Goal: Communication & Community: Answer question/provide support

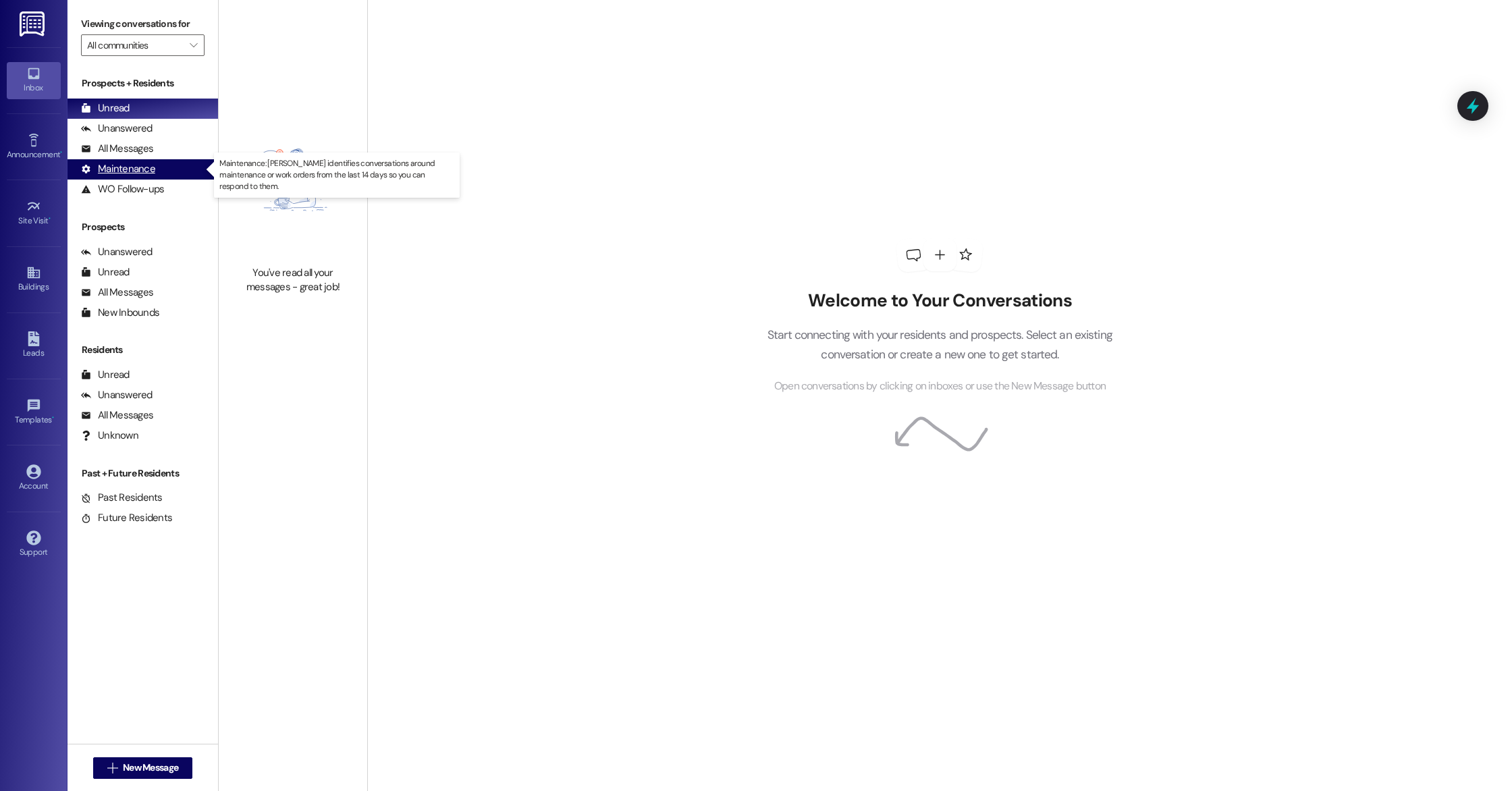
click at [151, 166] on div "Maintenance" at bounding box center [117, 169] width 74 height 14
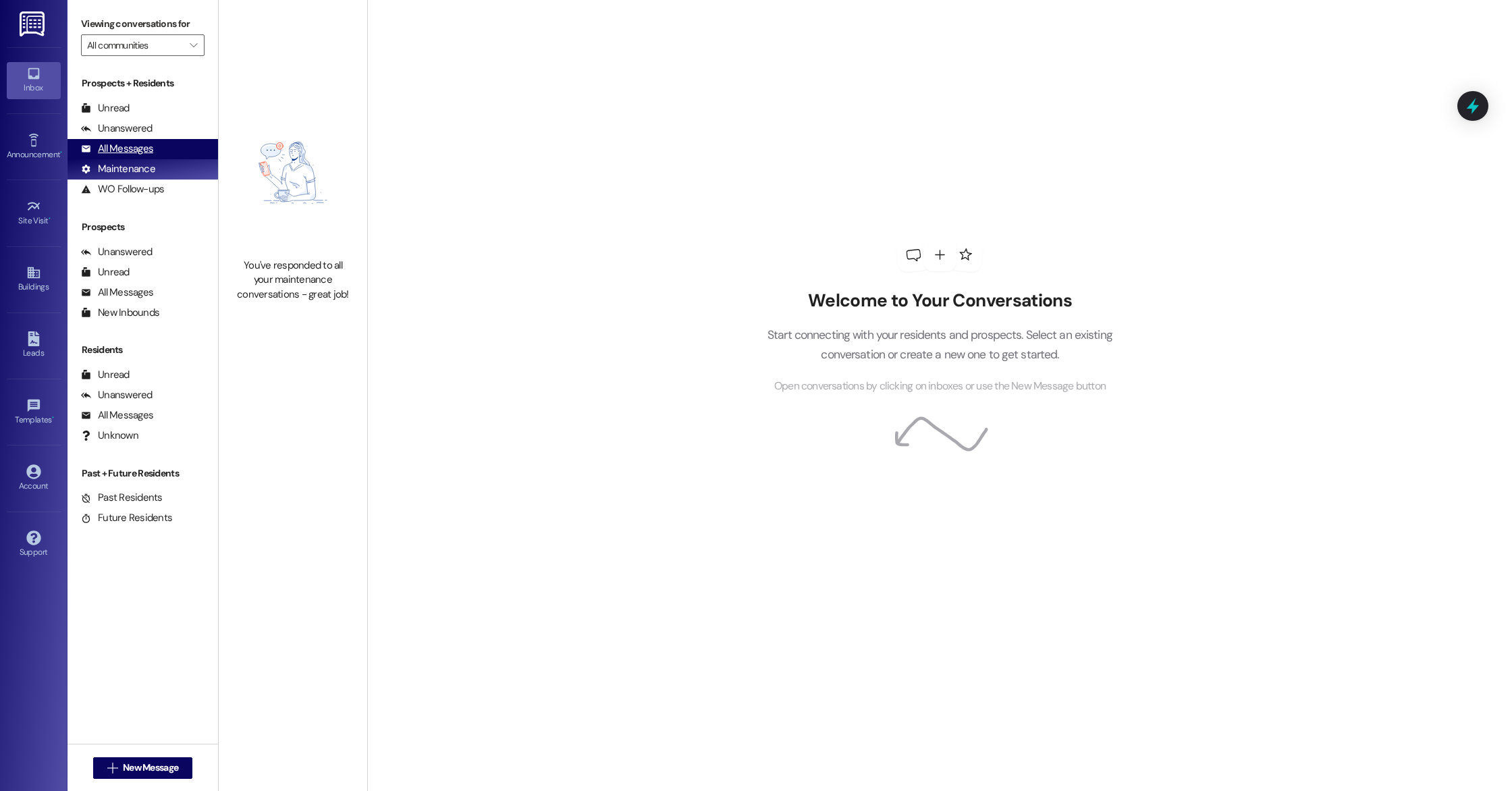
click at [149, 153] on div "All Messages" at bounding box center [116, 148] width 72 height 14
